Goal: Transaction & Acquisition: Obtain resource

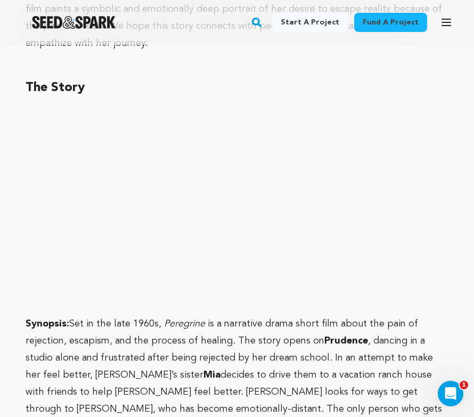
scroll to position [978, 0]
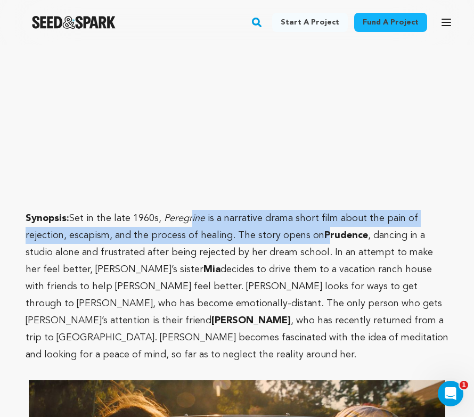
drag, startPoint x: 192, startPoint y: 216, endPoint x: 323, endPoint y: 231, distance: 132.3
click at [323, 231] on p "Synopsis: Set in the late 1960s, [PERSON_NAME] is a narrative drama short film …" at bounding box center [237, 286] width 423 height 153
click at [324, 231] on strong "Prudence" at bounding box center [346, 236] width 44 height 10
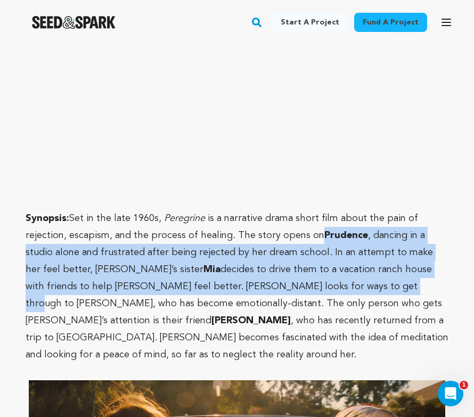
drag, startPoint x: 323, startPoint y: 231, endPoint x: 288, endPoint y: 293, distance: 72.3
click at [288, 293] on p "Synopsis: Set in the late 1960s, [PERSON_NAME] is a narrative drama short film …" at bounding box center [237, 286] width 423 height 153
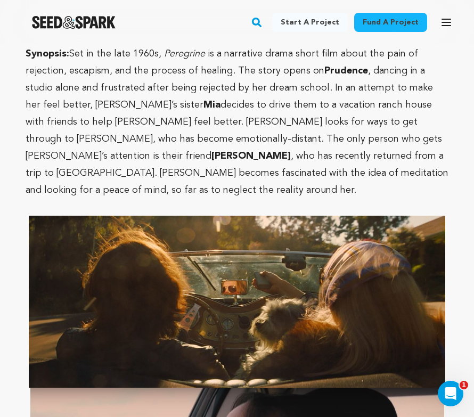
scroll to position [1143, 0]
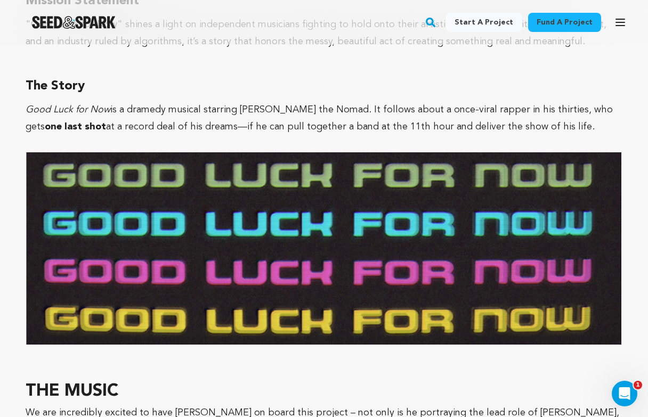
scroll to position [836, 0]
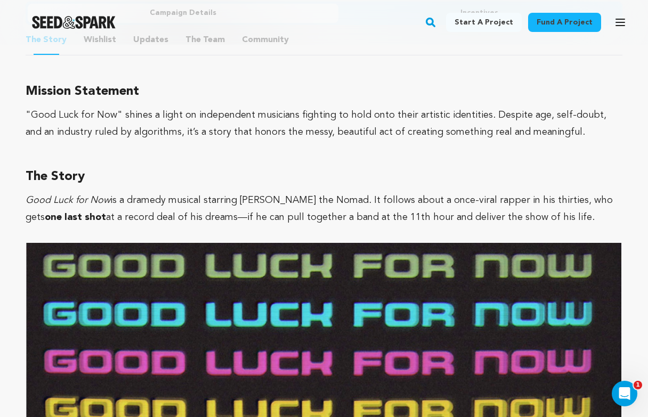
click at [209, 200] on span "is a dramedy musical starring [PERSON_NAME] the Nomad. It follows about a once-…" at bounding box center [319, 208] width 587 height 27
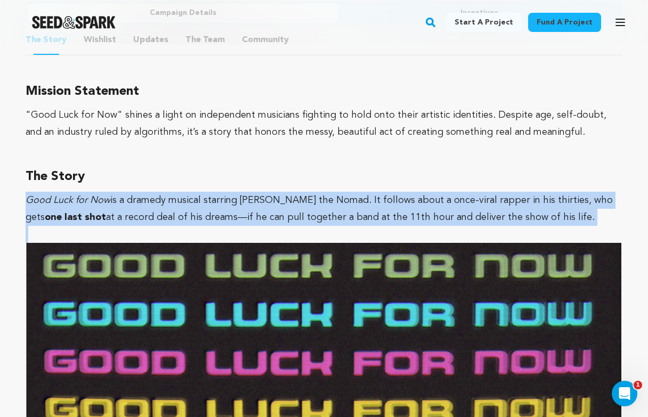
click at [209, 200] on span "is a dramedy musical starring [PERSON_NAME] the Nomad. It follows about a once-…" at bounding box center [319, 208] width 587 height 27
click at [209, 201] on span "is a dramedy musical starring [PERSON_NAME] the Nomad. It follows about a once-…" at bounding box center [319, 208] width 587 height 27
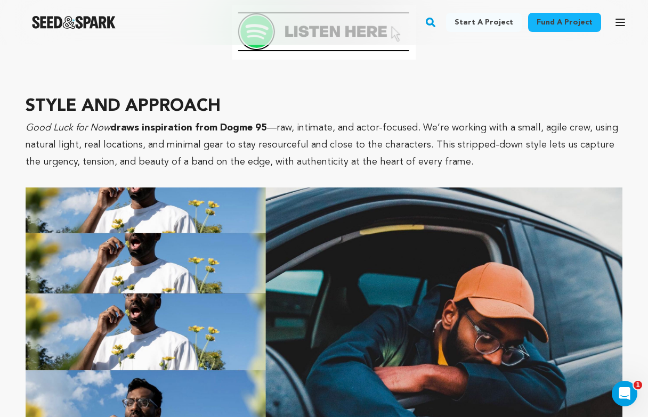
scroll to position [1319, 0]
